Goal: Task Accomplishment & Management: Manage account settings

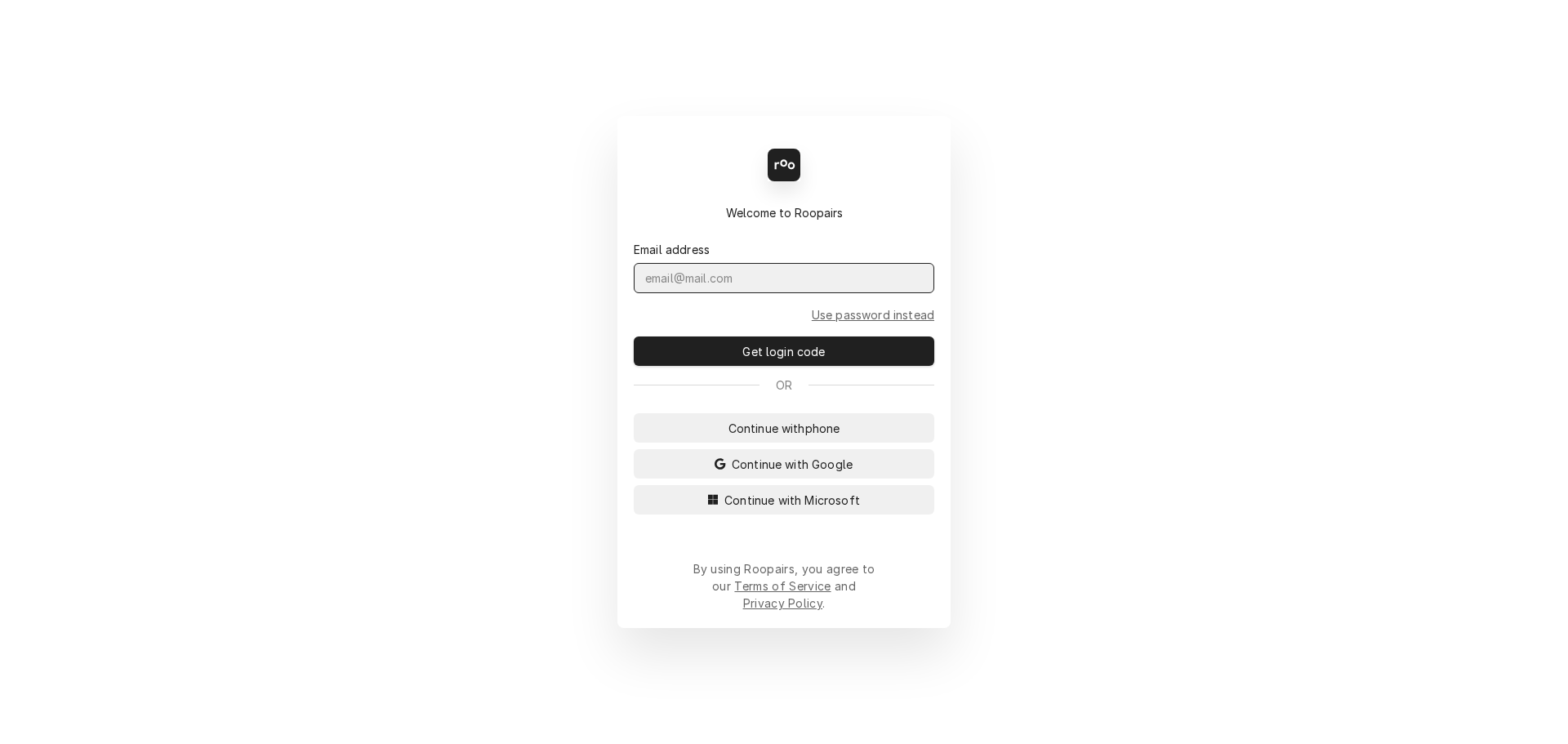
click at [763, 286] on input "Dynamic Content Wrapper" at bounding box center [784, 278] width 301 height 30
type input "[PERSON_NAME][EMAIL_ADDRESS][DOMAIN_NAME]"
click at [634, 337] on button "Get login code" at bounding box center [784, 351] width 301 height 29
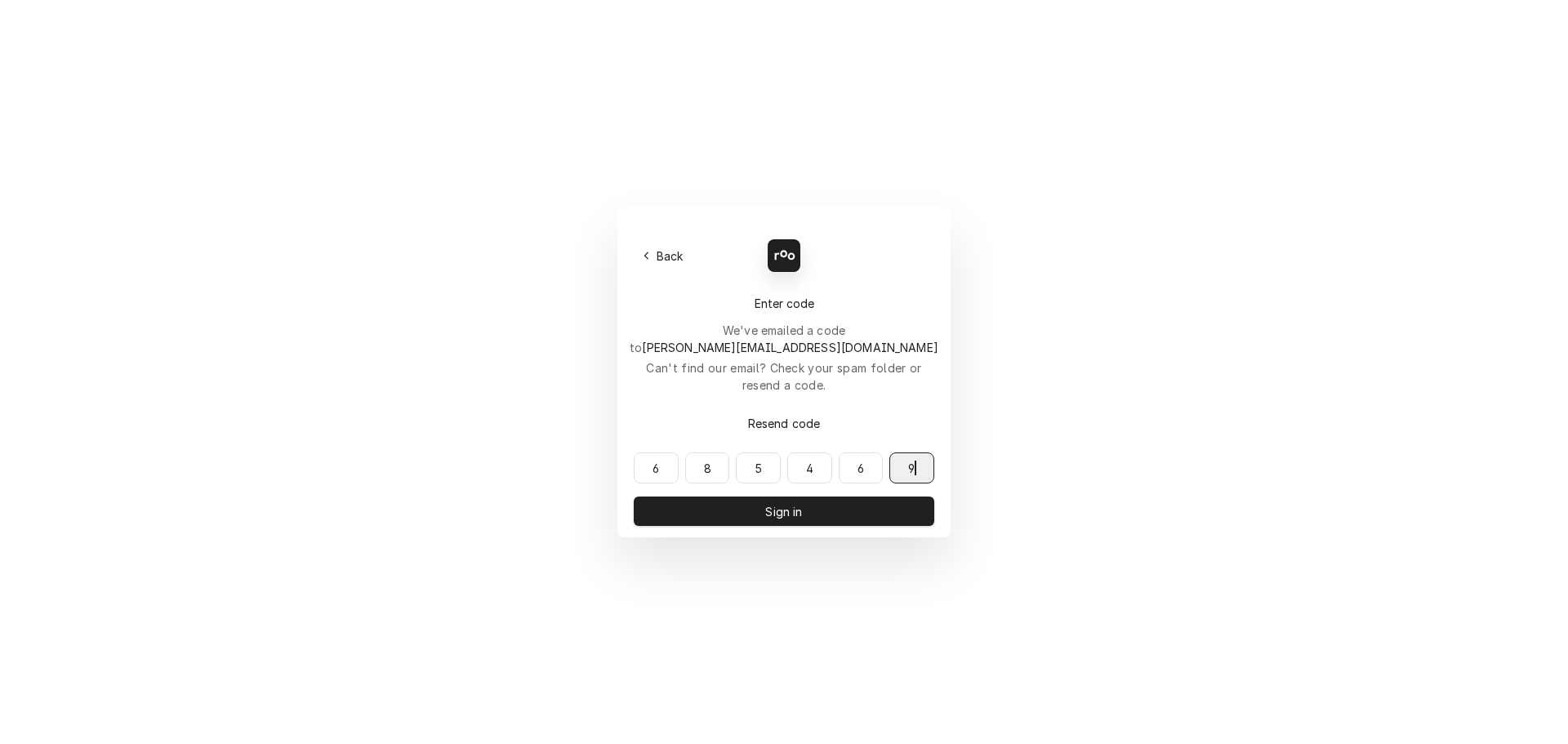
type input "685469"
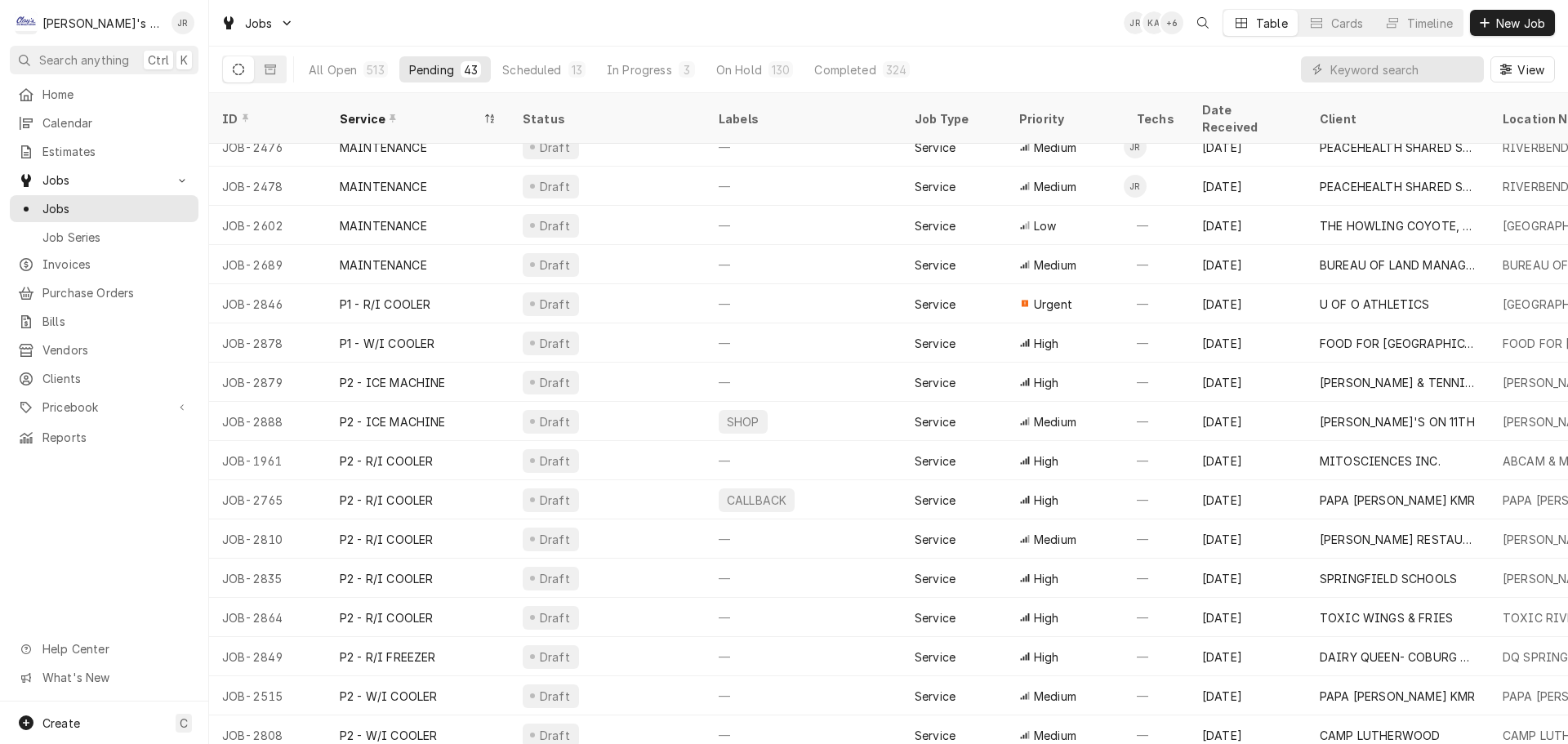
scroll to position [725, 0]
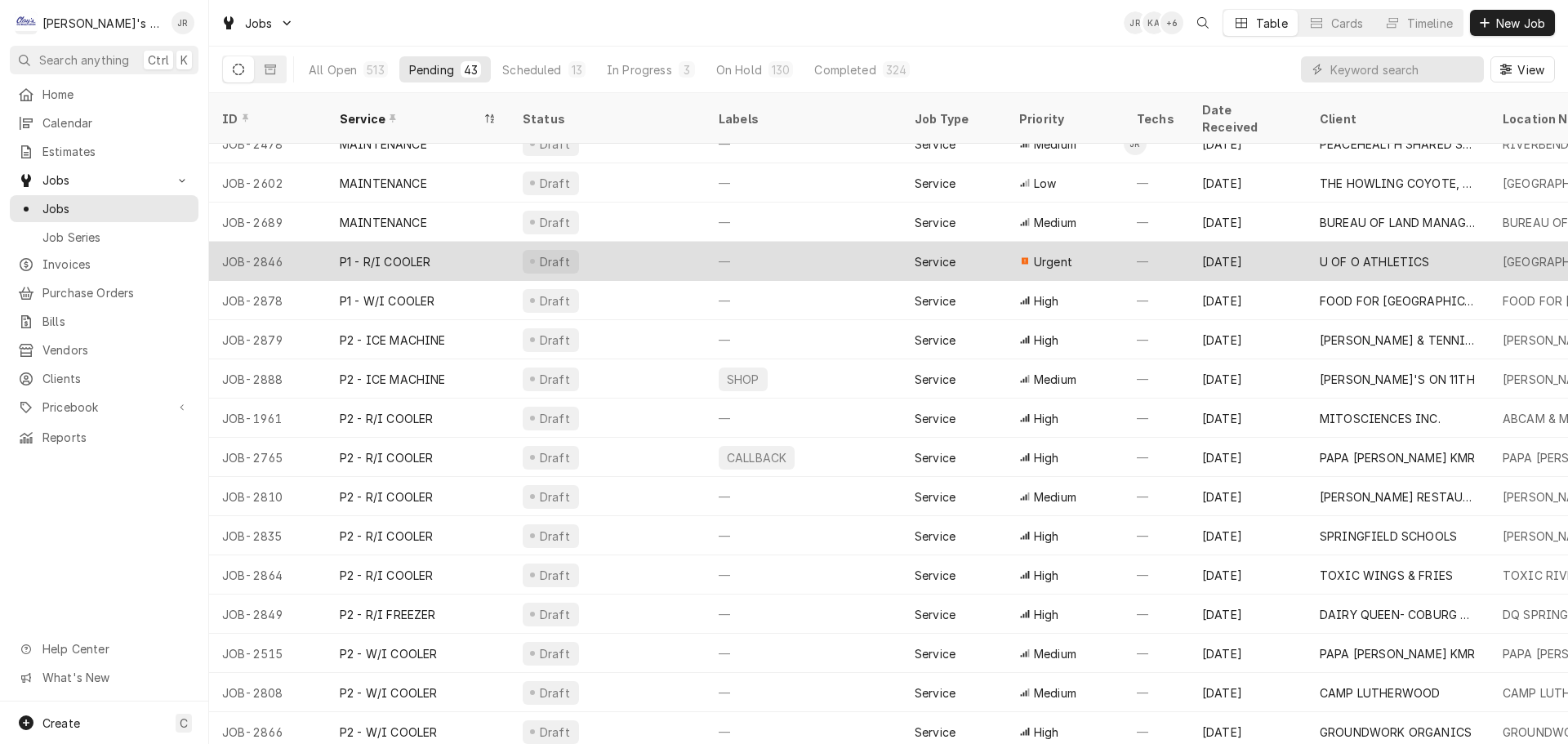
click at [651, 242] on div "Draft" at bounding box center [607, 261] width 196 height 40
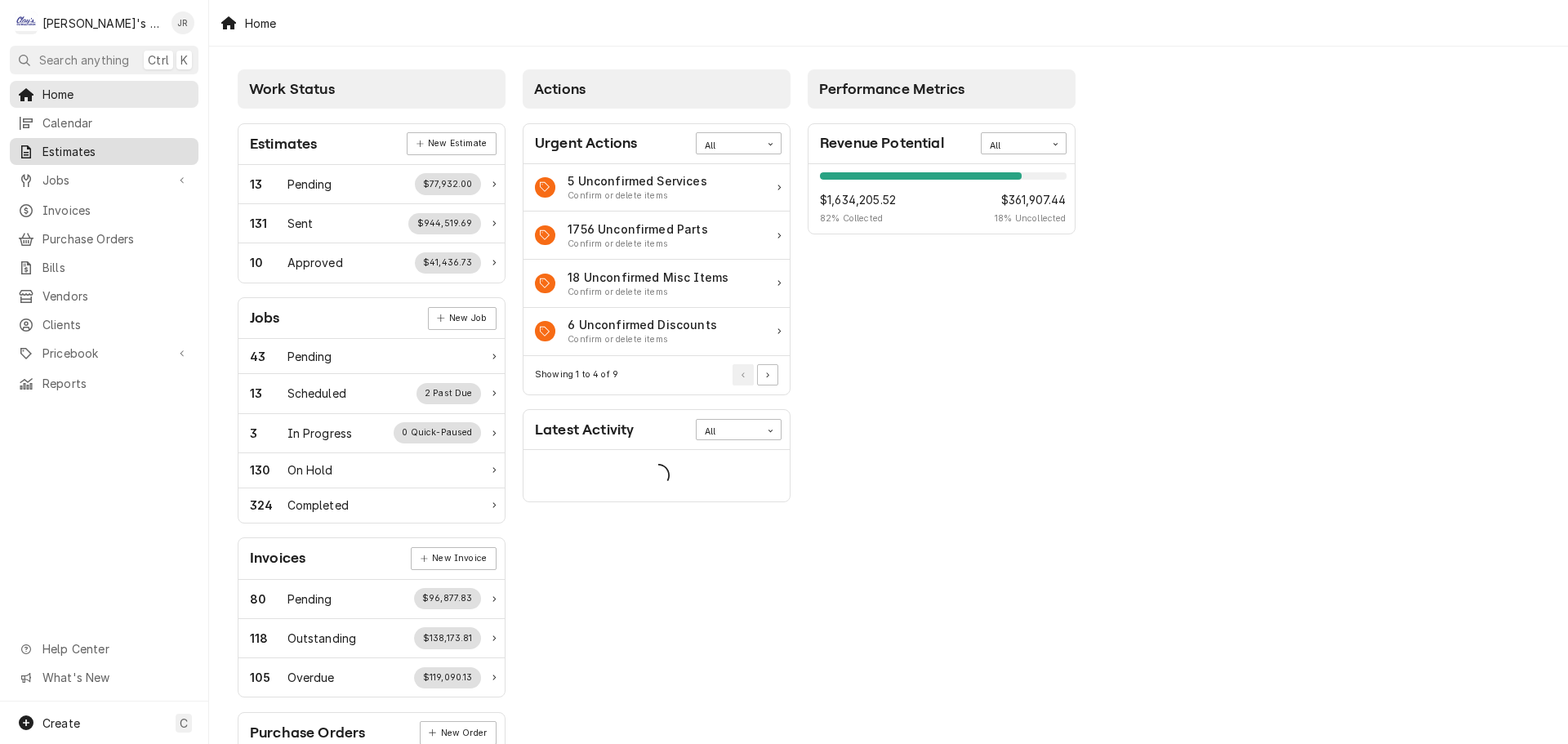
click at [67, 186] on link "Jobs" at bounding box center [104, 179] width 189 height 27
click span "Jobs"
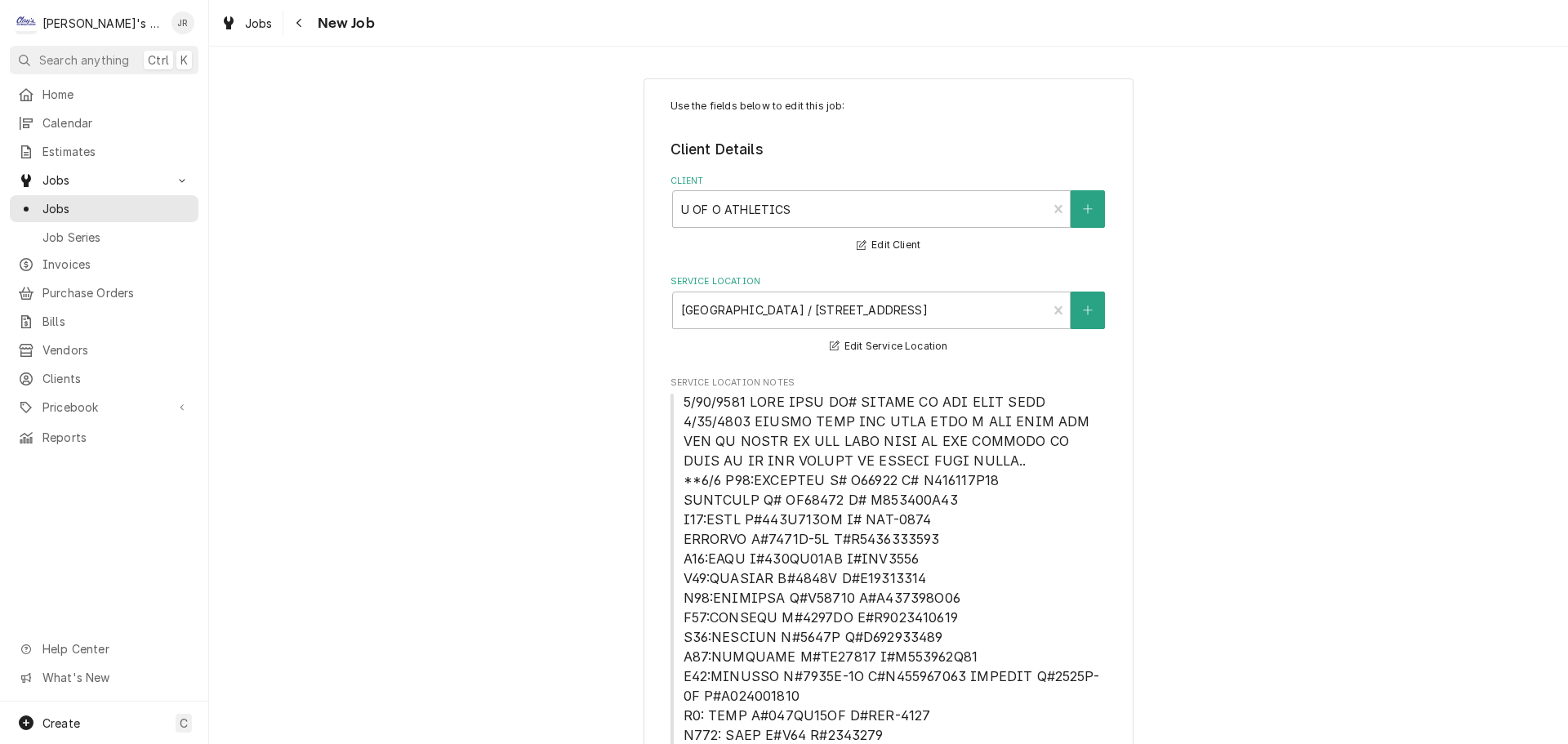
type textarea "x"
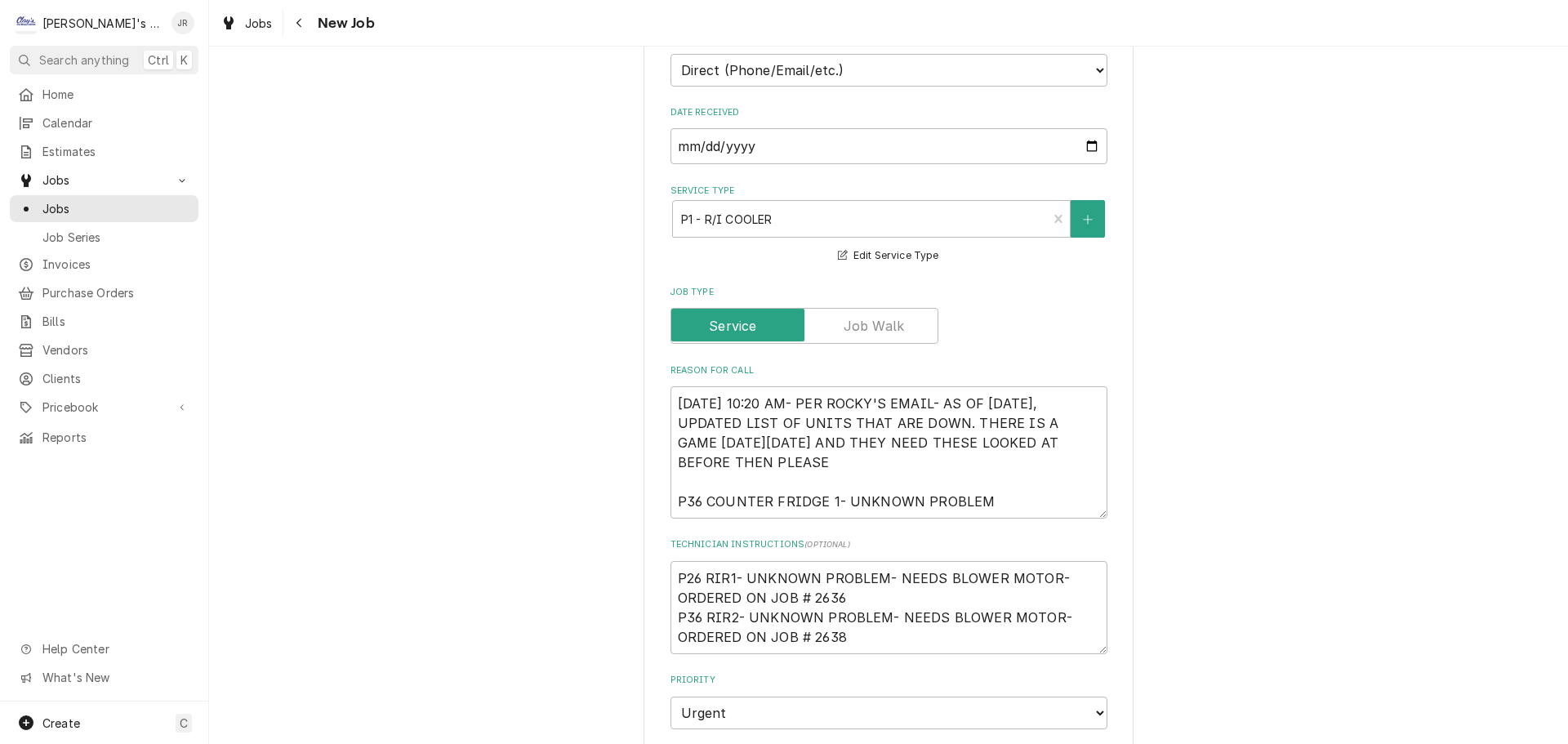
scroll to position [1061, 0]
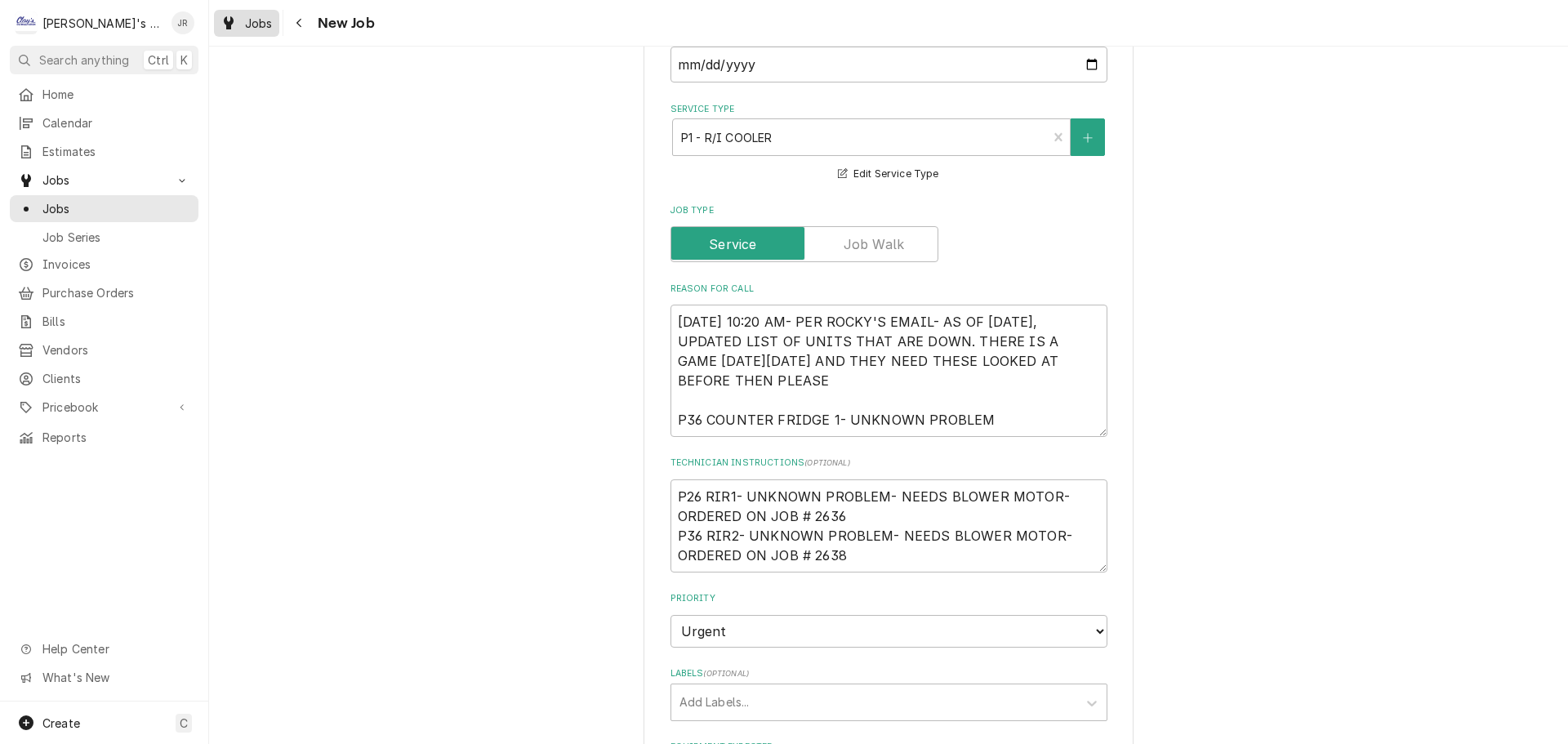
click at [259, 33] on link "Jobs" at bounding box center [247, 23] width 65 height 27
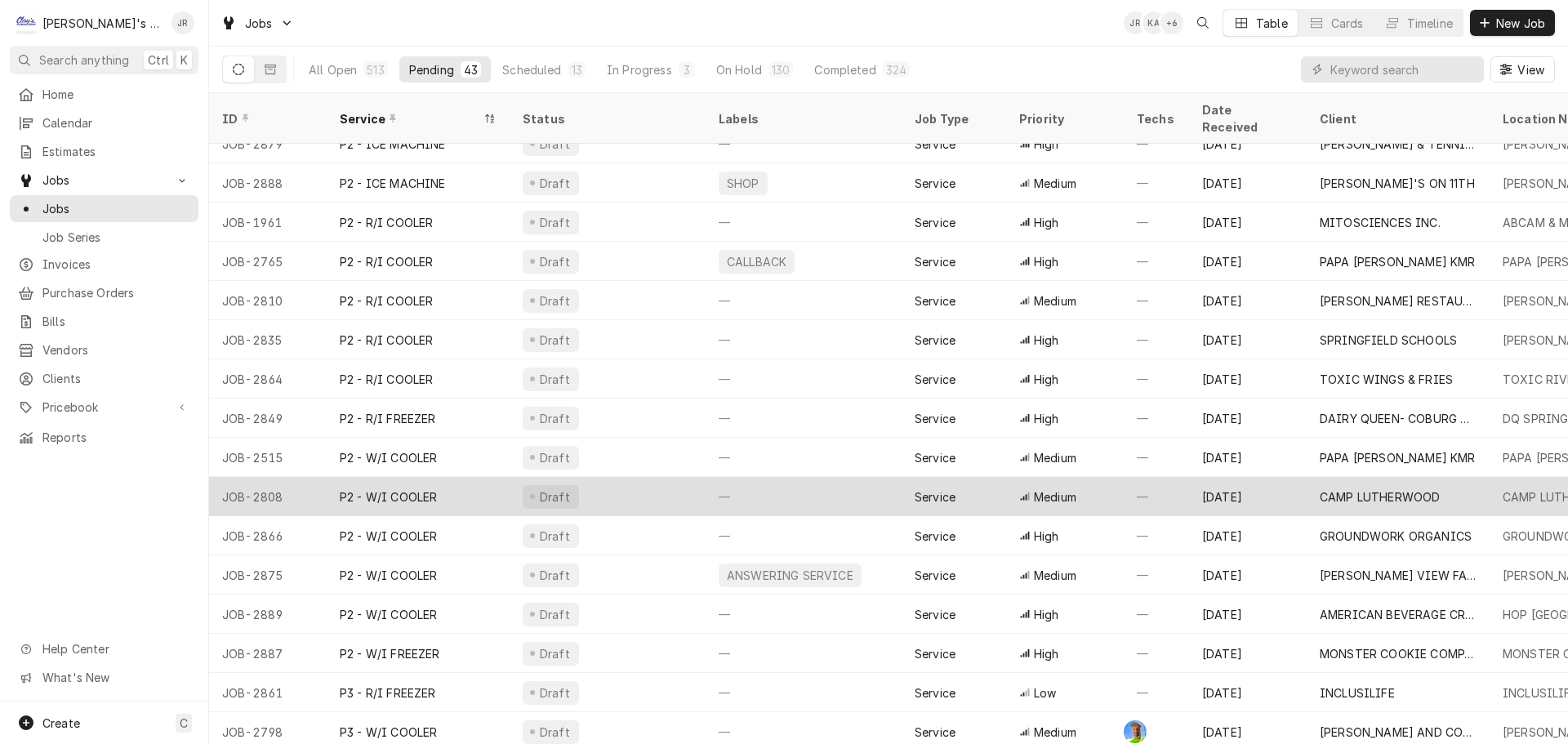
scroll to position [1038, 0]
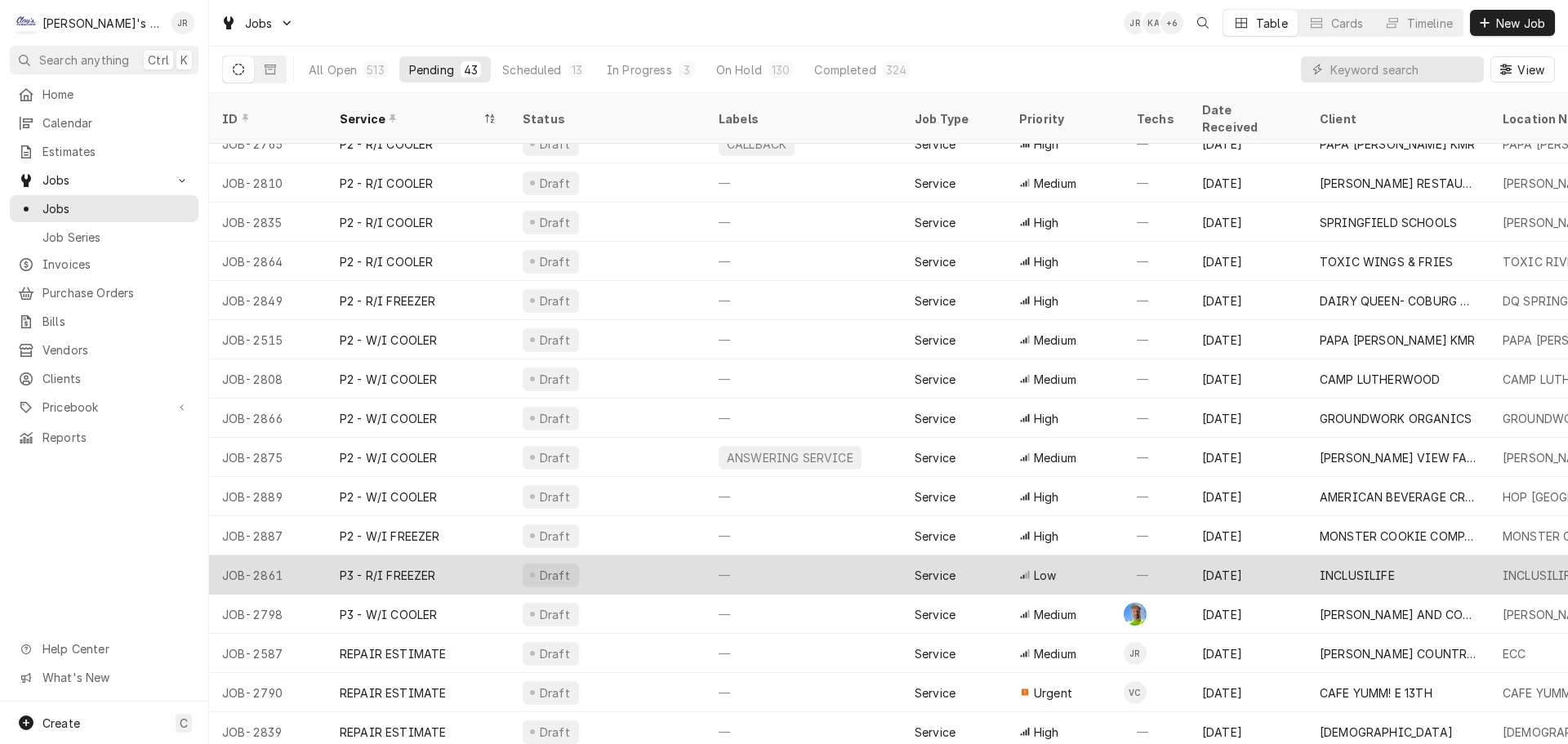
click at [656, 563] on div "Draft" at bounding box center [607, 575] width 196 height 40
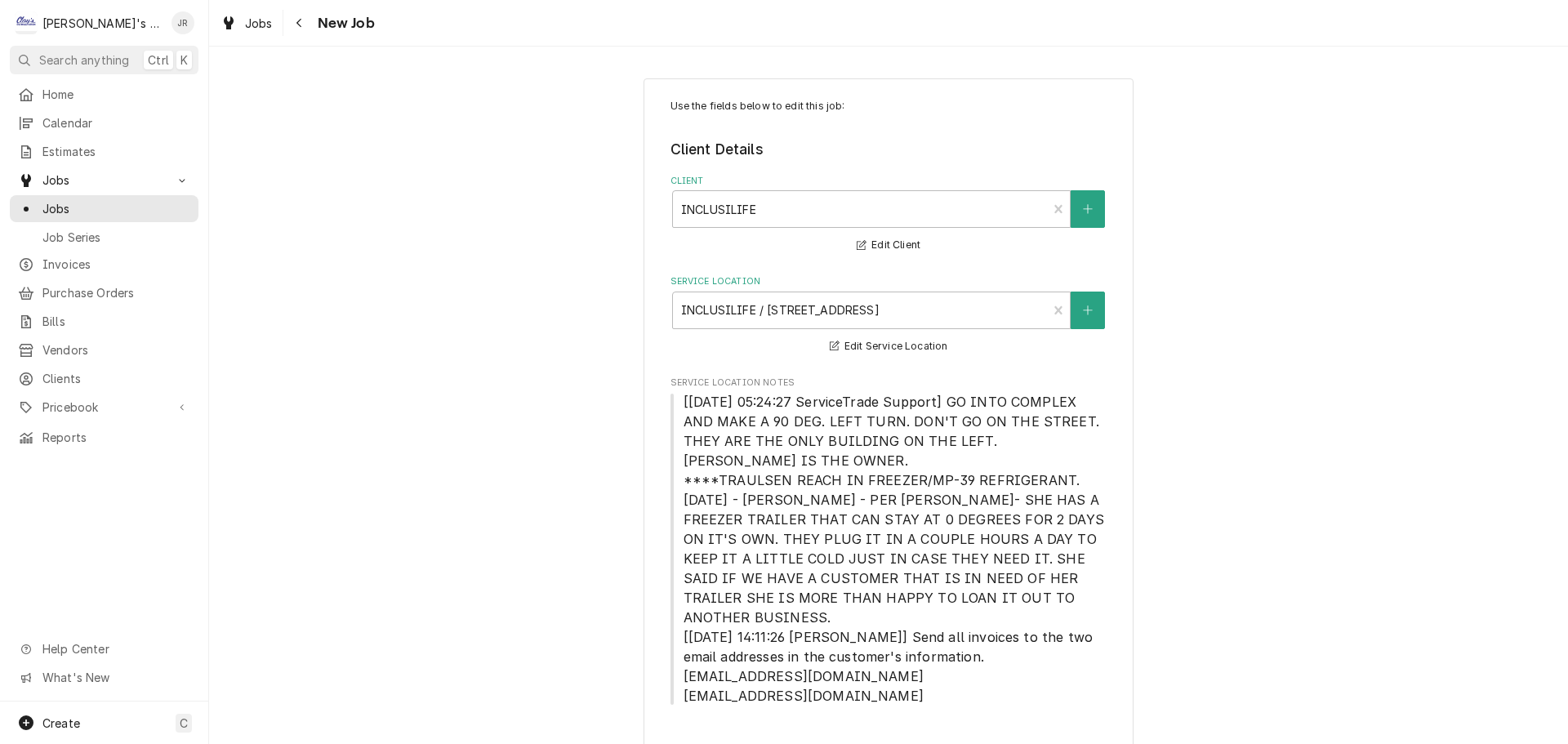
type textarea "x"
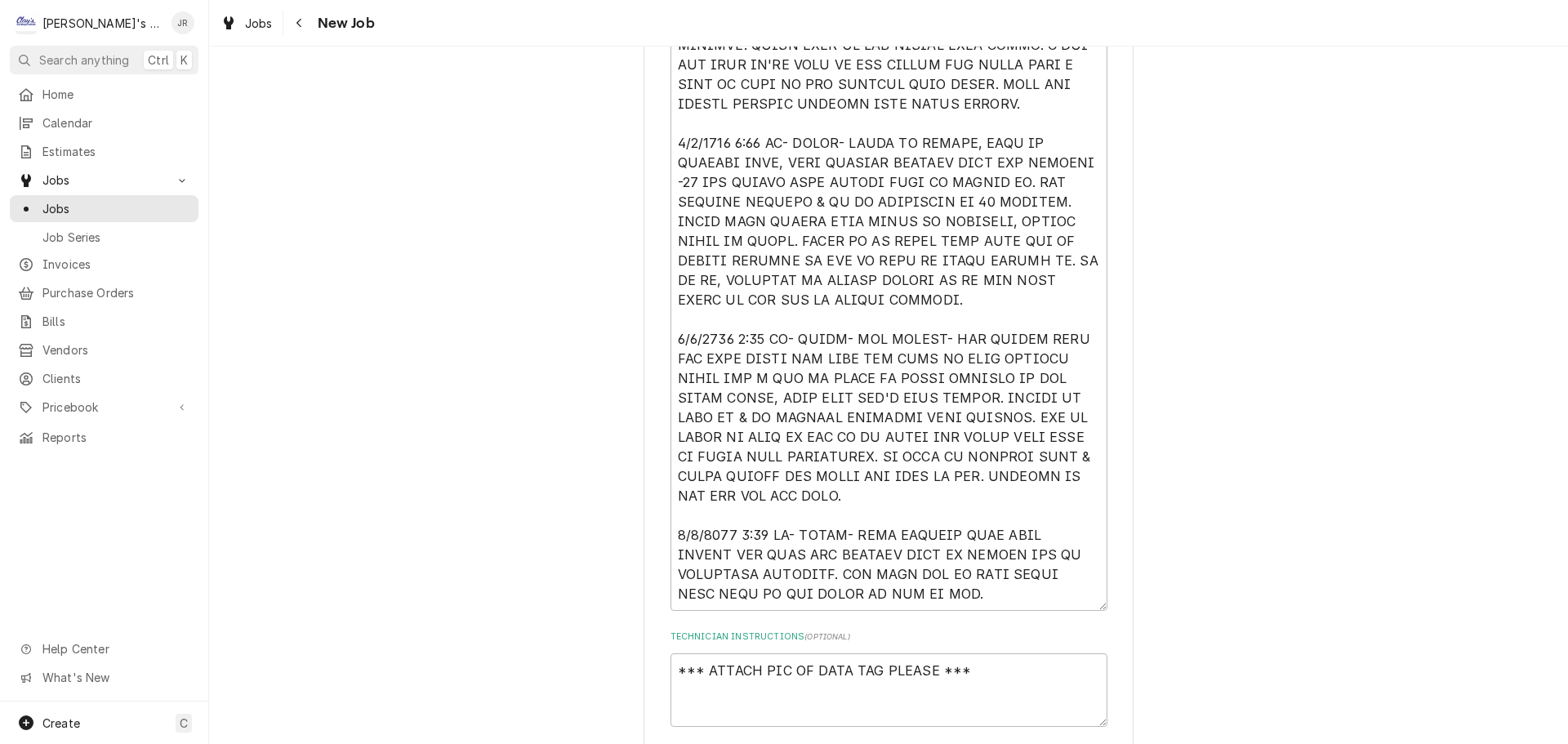
scroll to position [1143, 0]
click at [254, 24] on span "Jobs" at bounding box center [259, 23] width 28 height 17
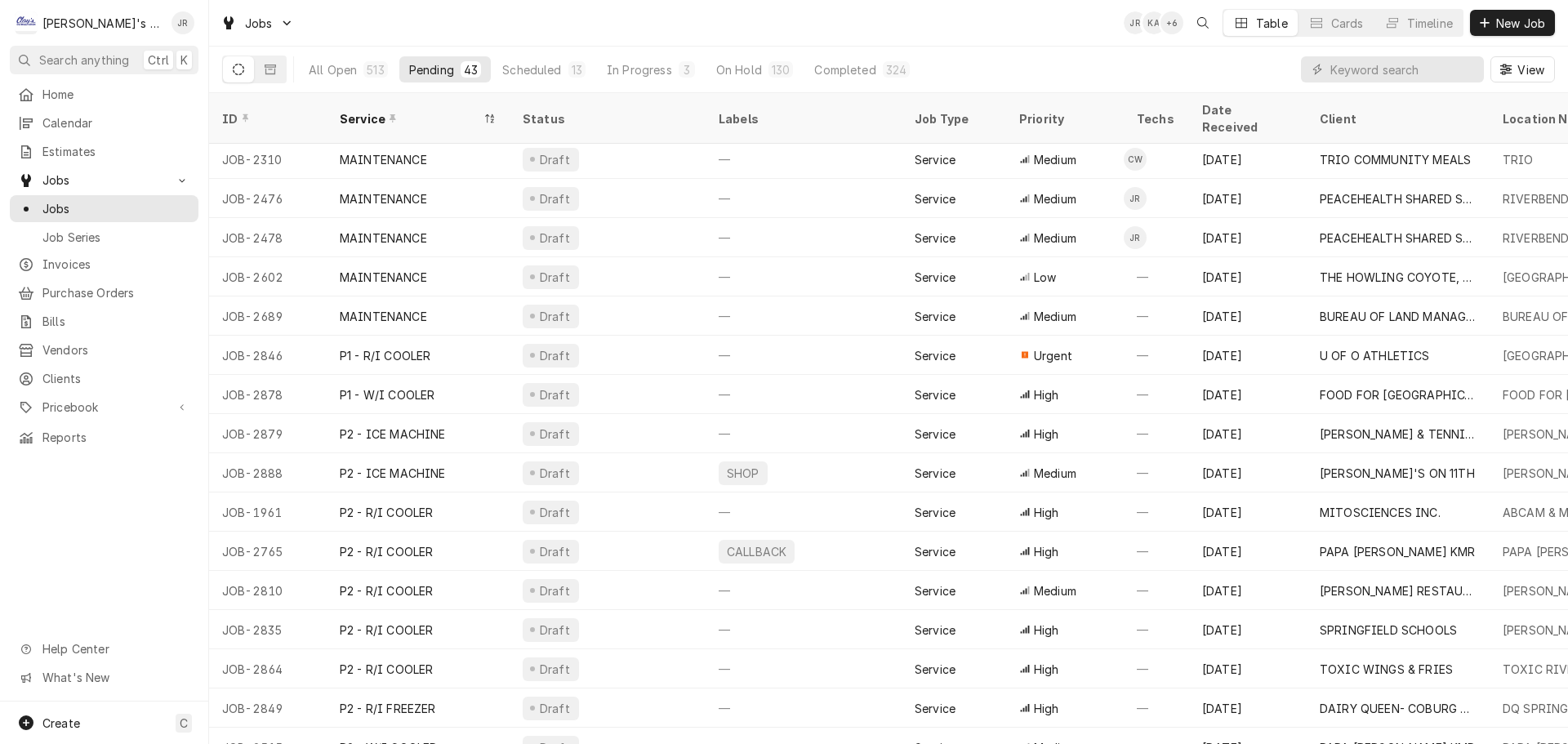
scroll to position [588, 0]
